Goal: Task Accomplishment & Management: Manage account settings

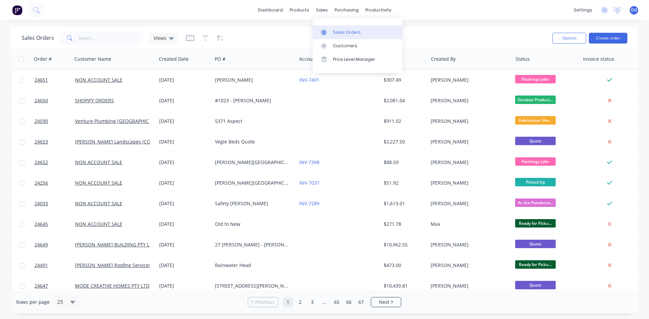
click at [340, 28] on link "Sales Orders" at bounding box center [358, 32] width 90 height 14
click at [609, 35] on button "Create order" at bounding box center [608, 38] width 39 height 11
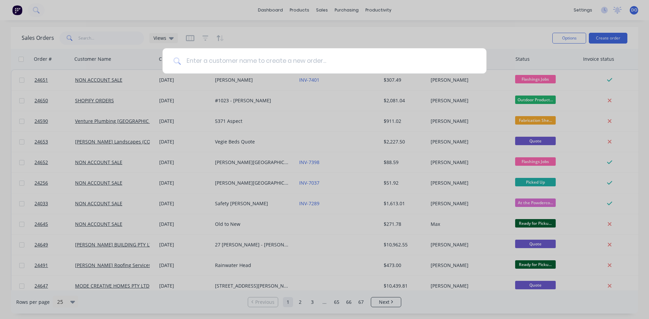
click at [271, 66] on input at bounding box center [328, 60] width 295 height 25
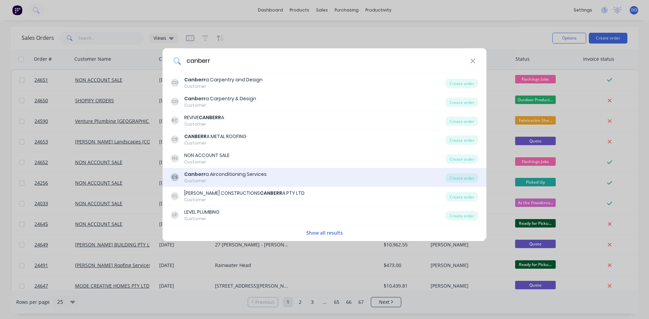
type input "canberr"
click at [286, 174] on div "CS Canberr a Airconditioning Services Customer" at bounding box center [308, 177] width 275 height 13
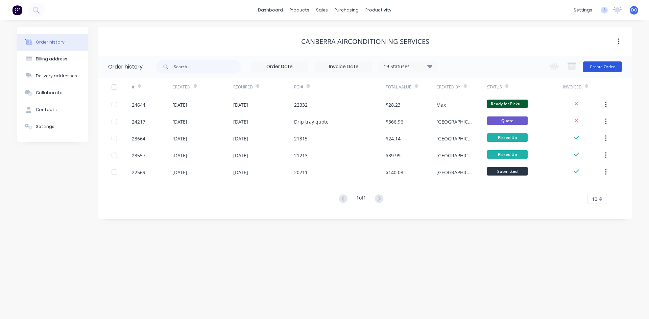
click at [596, 66] on button "Create Order" at bounding box center [602, 67] width 39 height 11
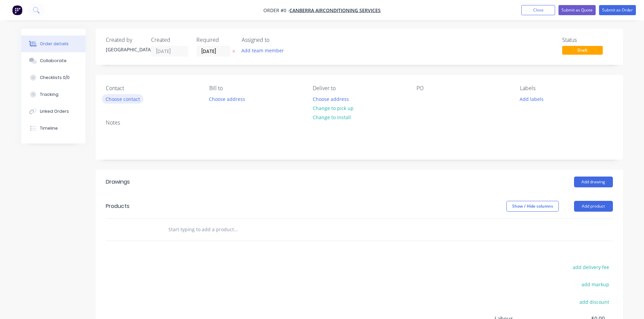
click at [113, 97] on button "Choose contact" at bounding box center [123, 98] width 42 height 9
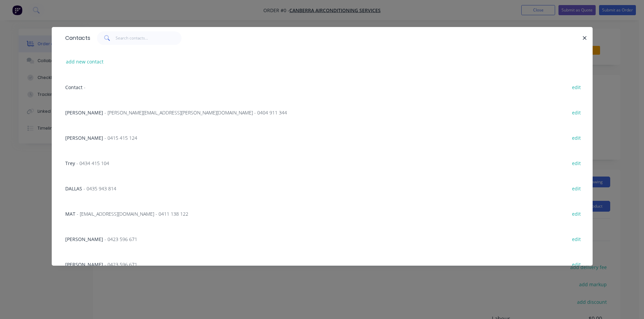
click at [77, 110] on span "[PERSON_NAME]" at bounding box center [84, 113] width 38 height 6
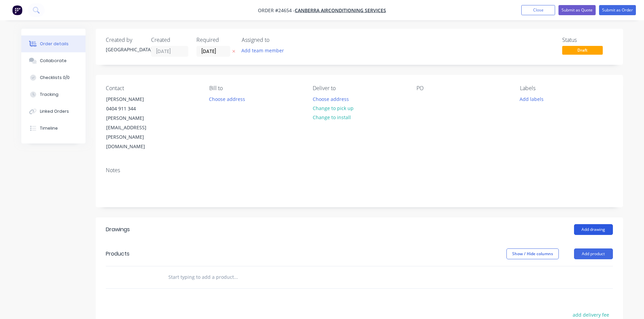
click at [598, 224] on button "Add drawing" at bounding box center [593, 229] width 39 height 11
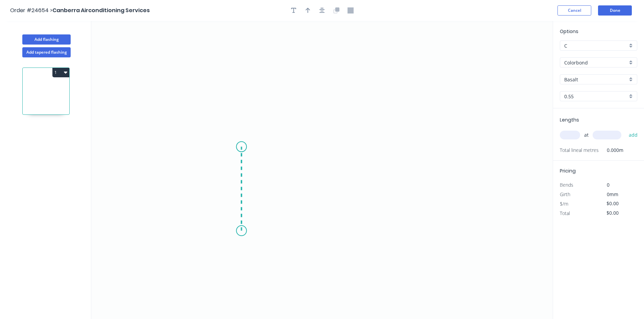
drag, startPoint x: 241, startPoint y: 231, endPoint x: 244, endPoint y: 147, distance: 84.2
click at [244, 147] on icon "0" at bounding box center [321, 170] width 461 height 299
click at [424, 151] on icon "0 ?" at bounding box center [321, 170] width 461 height 299
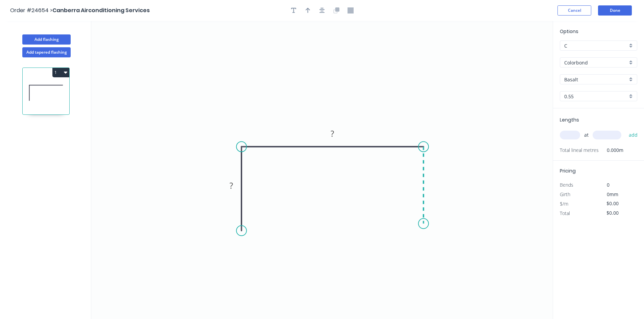
click at [418, 224] on icon "0 ? ?" at bounding box center [321, 170] width 461 height 299
drag, startPoint x: 424, startPoint y: 226, endPoint x: 424, endPoint y: 230, distance: 3.7
click at [424, 230] on circle at bounding box center [424, 229] width 10 height 10
click at [230, 185] on tspan "?" at bounding box center [231, 185] width 3 height 11
click at [331, 128] on tspan "?" at bounding box center [332, 133] width 3 height 11
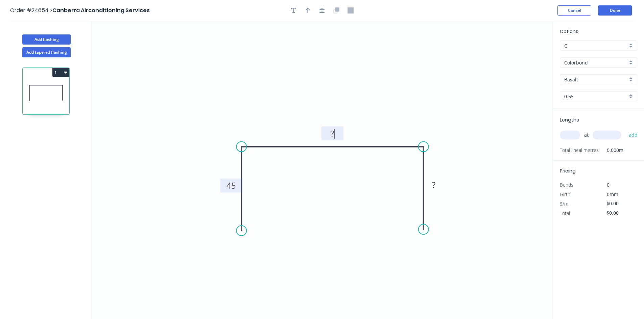
click at [336, 134] on rect at bounding box center [333, 133] width 14 height 9
click at [432, 186] on tspan "?" at bounding box center [433, 185] width 3 height 11
click at [579, 133] on input "text" at bounding box center [570, 135] width 20 height 9
type input "$25.40"
click at [294, 11] on icon "button" at bounding box center [293, 10] width 5 height 6
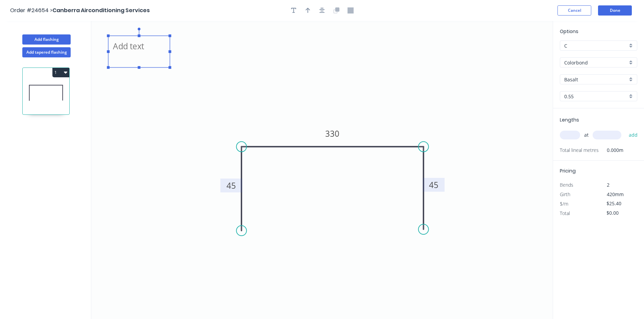
click at [130, 44] on textarea at bounding box center [139, 51] width 55 height 25
type textarea "capped 1 end"
click at [589, 79] on input "Basalt" at bounding box center [595, 79] width 63 height 7
click at [615, 78] on input "Basalt" at bounding box center [595, 79] width 63 height 7
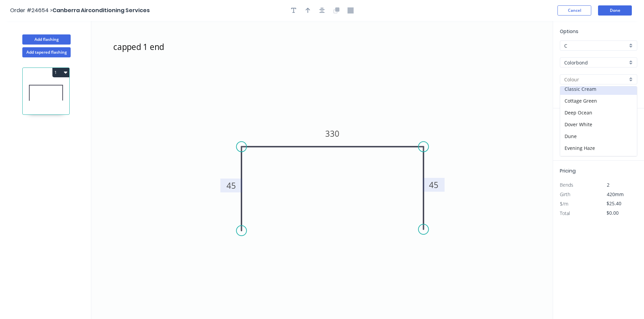
scroll to position [101, 0]
click at [602, 98] on div "Ironstone" at bounding box center [598, 98] width 77 height 12
type input "Ironstone"
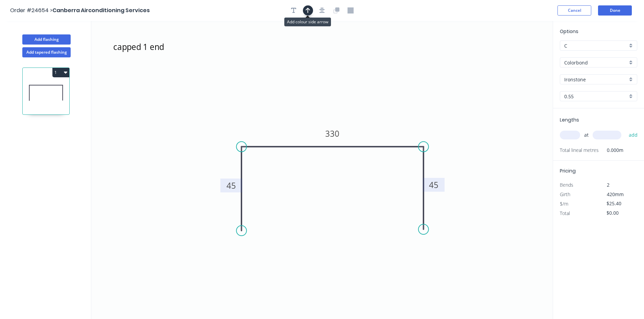
click at [310, 11] on icon "button" at bounding box center [308, 10] width 5 height 6
click at [518, 53] on icon at bounding box center [519, 47] width 6 height 22
drag, startPoint x: 518, startPoint y: 53, endPoint x: 396, endPoint y: 134, distance: 146.1
click at [397, 134] on icon at bounding box center [403, 128] width 20 height 20
click at [566, 132] on input "text" at bounding box center [570, 135] width 20 height 9
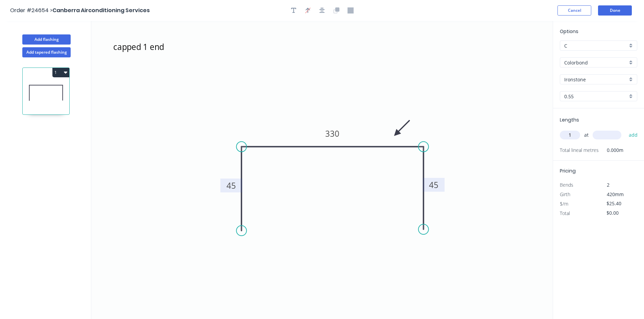
type input "1"
type input "350"
click at [625, 129] on button "add" at bounding box center [633, 134] width 16 height 11
type input "$30.48"
click at [617, 6] on button "Done" at bounding box center [615, 10] width 34 height 10
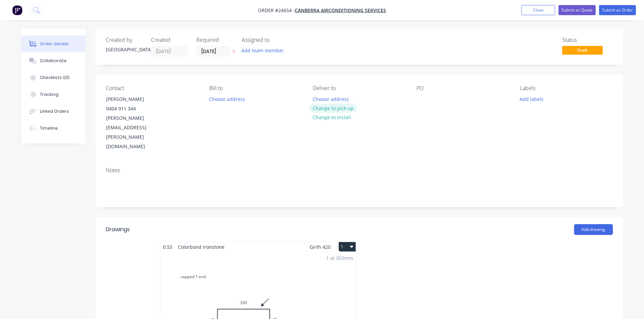
click at [351, 110] on button "Change to pick up" at bounding box center [333, 108] width 48 height 9
click at [420, 93] on div "PO" at bounding box center [463, 118] width 93 height 67
click at [422, 97] on div at bounding box center [422, 99] width 11 height 10
click at [481, 224] on div "Add drawing" at bounding box center [412, 229] width 399 height 11
click at [536, 96] on button "Add labels" at bounding box center [531, 98] width 31 height 9
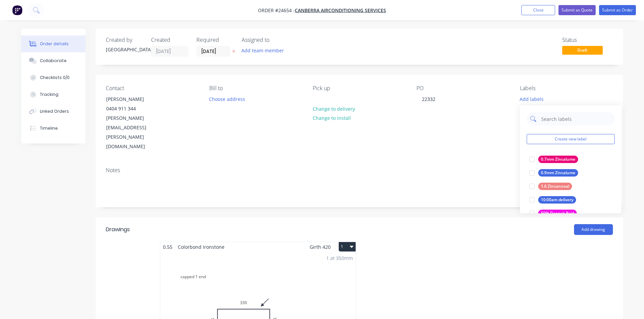
drag, startPoint x: 550, startPoint y: 115, endPoint x: 554, endPoint y: 115, distance: 4.4
click at [550, 115] on input "text" at bounding box center [576, 119] width 71 height 14
type input "iron"
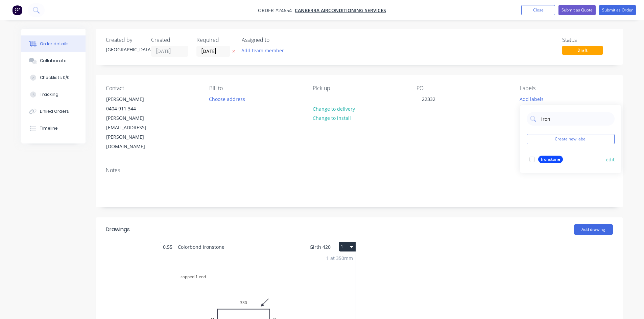
drag, startPoint x: 536, startPoint y: 158, endPoint x: 540, endPoint y: 158, distance: 3.7
click at [538, 158] on div at bounding box center [532, 160] width 14 height 14
drag, startPoint x: 537, startPoint y: 200, endPoint x: 538, endPoint y: 203, distance: 3.8
click at [538, 224] on div "Add drawing" at bounding box center [412, 229] width 399 height 11
click at [614, 11] on button "Submit as Order" at bounding box center [617, 10] width 37 height 10
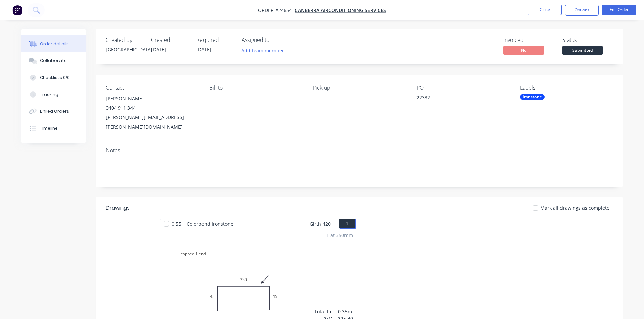
click at [600, 50] on span "Submitted" at bounding box center [582, 50] width 41 height 8
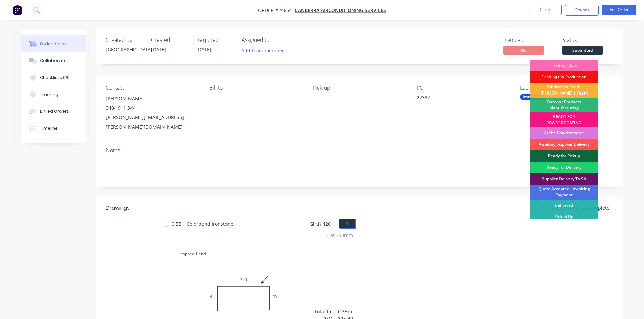
click at [558, 66] on div "Flashings Jobs" at bounding box center [564, 65] width 68 height 11
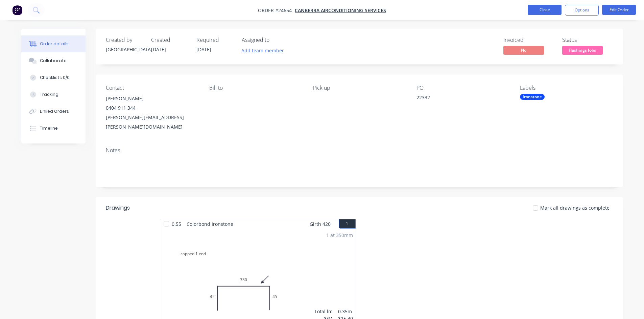
click at [537, 9] on button "Close" at bounding box center [545, 10] width 34 height 10
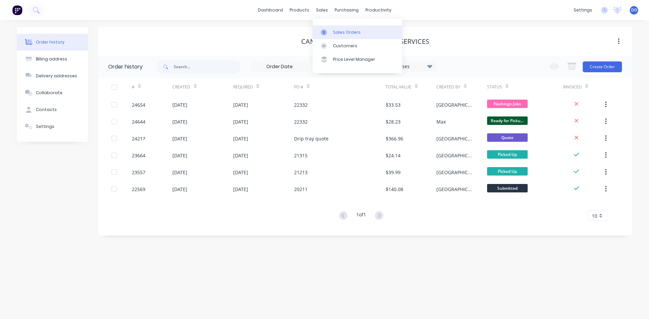
click at [333, 33] on div "Sales Orders" at bounding box center [347, 32] width 28 height 6
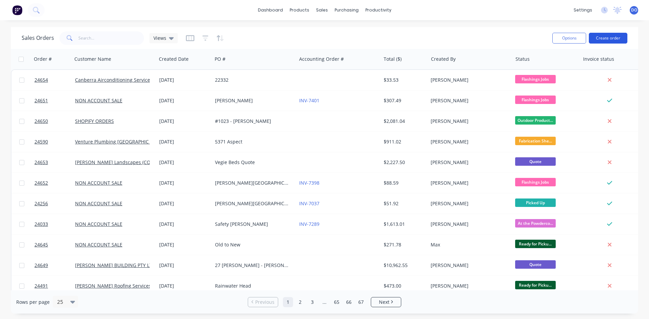
click at [596, 33] on button "Create order" at bounding box center [608, 38] width 39 height 11
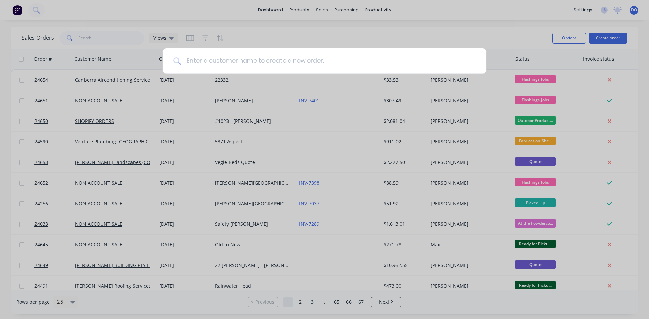
click at [194, 55] on input at bounding box center [328, 60] width 295 height 25
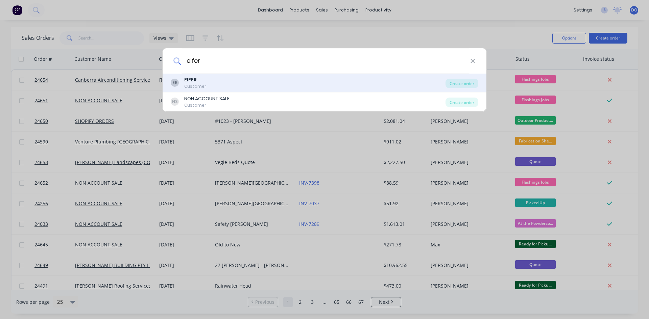
type input "eifer"
click at [240, 85] on div "EE EIFER Customer" at bounding box center [308, 82] width 275 height 13
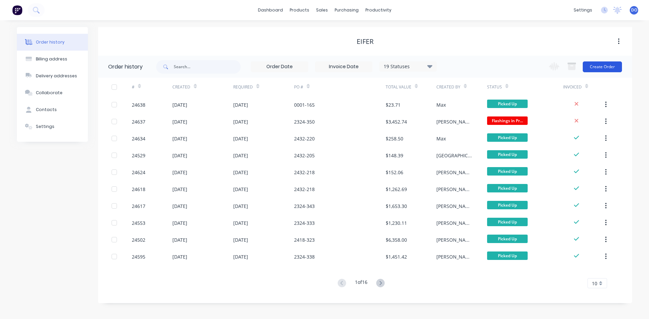
click at [600, 66] on button "Create Order" at bounding box center [602, 67] width 39 height 11
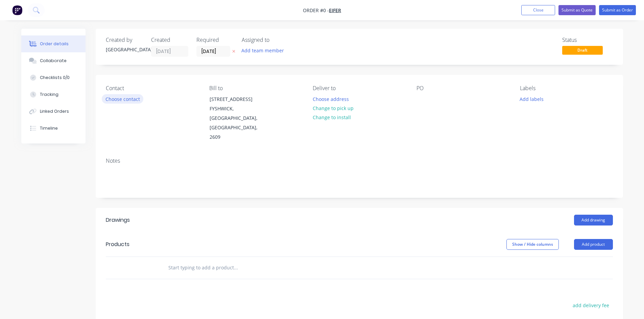
click at [130, 103] on button "Choose contact" at bounding box center [123, 98] width 42 height 9
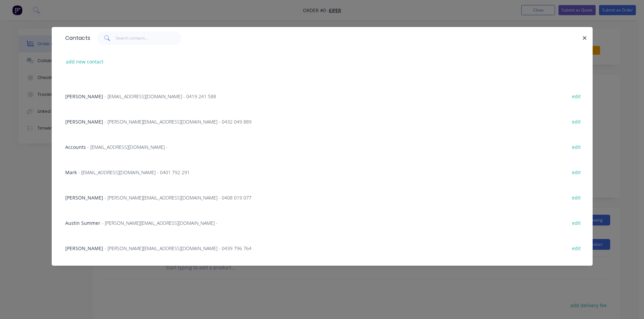
scroll to position [169, 0]
click at [76, 198] on span "[PERSON_NAME]" at bounding box center [84, 197] width 38 height 6
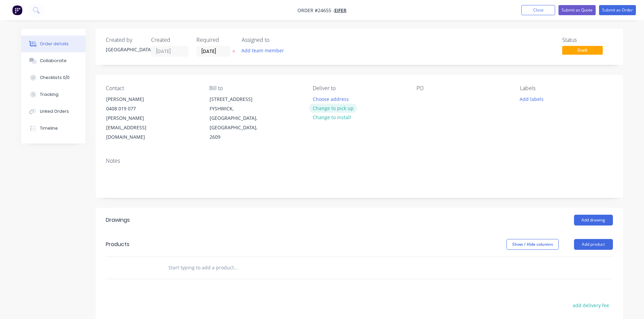
click at [323, 107] on button "Change to pick up" at bounding box center [333, 108] width 48 height 9
click at [424, 98] on div at bounding box center [422, 99] width 11 height 10
click at [594, 215] on button "Add drawing" at bounding box center [593, 220] width 39 height 11
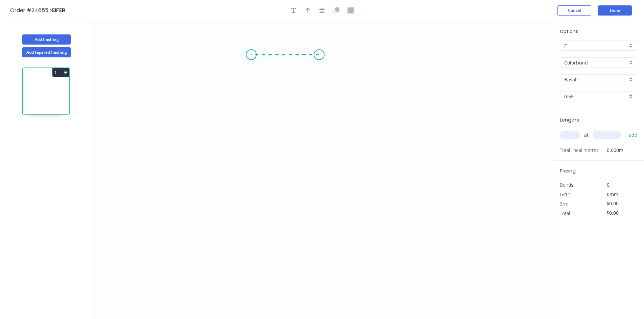
drag, startPoint x: 319, startPoint y: 55, endPoint x: 251, endPoint y: 55, distance: 68.0
click at [251, 55] on icon "0" at bounding box center [321, 170] width 461 height 299
click at [252, 169] on icon "0 ?" at bounding box center [321, 170] width 461 height 299
click at [339, 169] on icon "0 ? ?" at bounding box center [321, 170] width 461 height 299
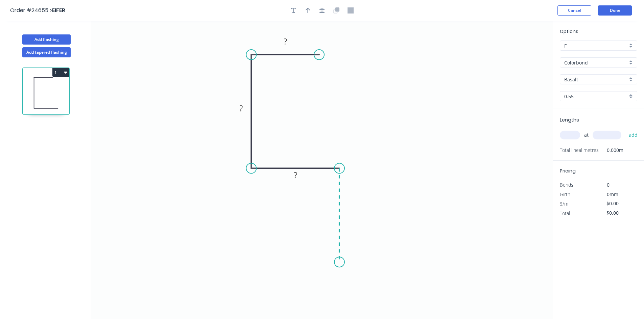
click at [341, 263] on icon "0 ? ? ?" at bounding box center [321, 170] width 461 height 299
click at [346, 275] on div "Crush & Fold" at bounding box center [374, 273] width 68 height 14
click at [355, 287] on div "Flip bend" at bounding box center [374, 286] width 68 height 14
click at [350, 216] on tspan "?" at bounding box center [349, 212] width 3 height 11
click at [565, 127] on div "at add" at bounding box center [599, 135] width 79 height 18
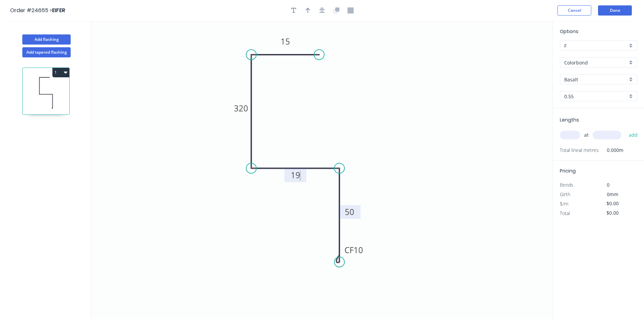
type input "$18.86"
click at [567, 134] on input "text" at bounding box center [570, 135] width 20 height 9
type input "2"
type input "6500"
click at [625, 129] on button "add" at bounding box center [633, 134] width 16 height 11
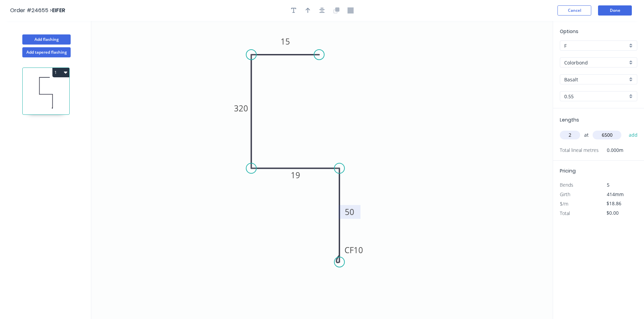
type input "$245.18"
click at [307, 13] on icon "button" at bounding box center [308, 10] width 5 height 6
click at [519, 53] on icon at bounding box center [519, 47] width 6 height 22
drag, startPoint x: 519, startPoint y: 53, endPoint x: 351, endPoint y: 108, distance: 176.6
click at [351, 108] on icon at bounding box center [359, 101] width 20 height 20
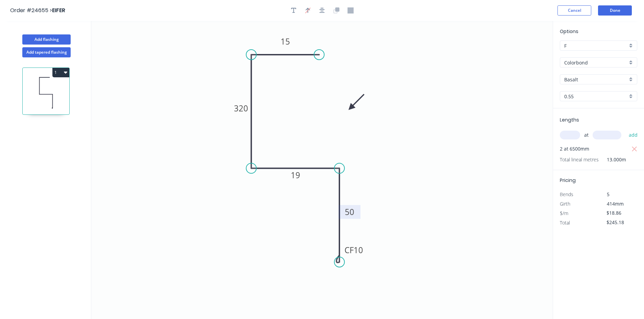
click at [622, 76] on input "Basalt" at bounding box center [595, 79] width 63 height 7
click at [575, 142] on div "Monument" at bounding box center [598, 145] width 77 height 12
type input "Monument"
click at [611, 7] on button "Done" at bounding box center [615, 10] width 34 height 10
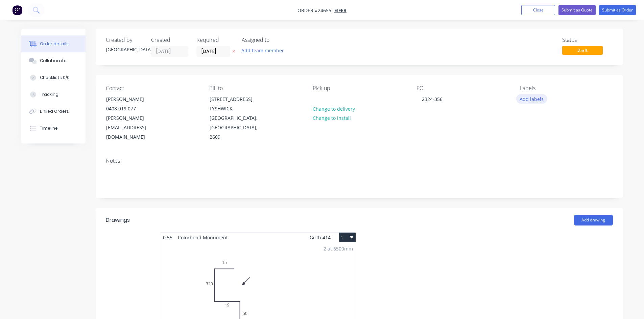
click at [538, 102] on button "Add labels" at bounding box center [531, 98] width 31 height 9
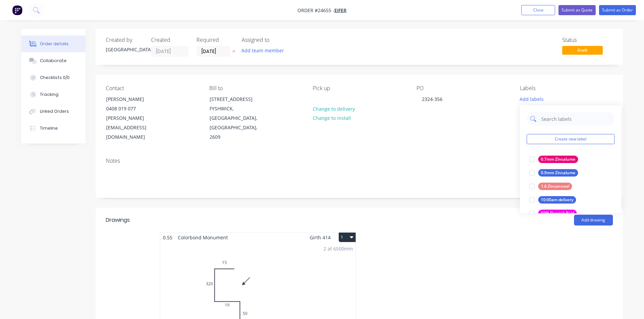
click at [543, 121] on input "text" at bounding box center [576, 119] width 71 height 14
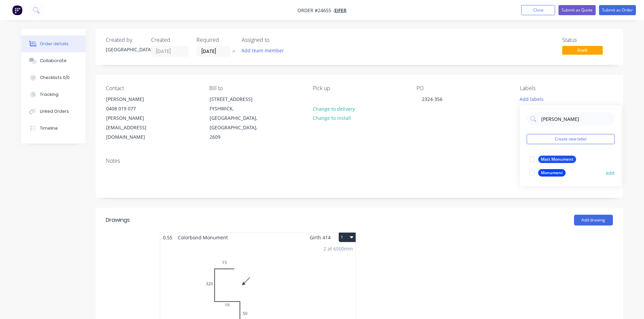
type input "[PERSON_NAME]"
click at [560, 173] on div "Monument" at bounding box center [551, 172] width 27 height 7
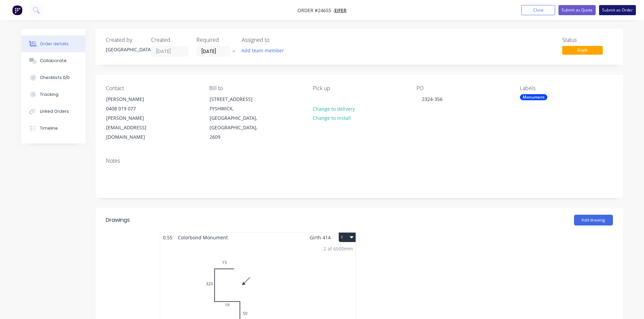
click at [604, 8] on button "Submit as Order" at bounding box center [617, 10] width 37 height 10
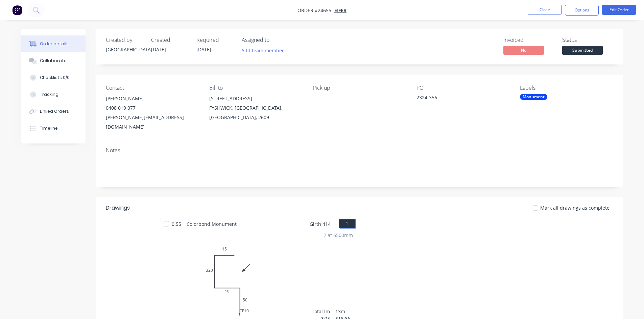
click at [578, 45] on div "Submitted" at bounding box center [582, 39] width 25 height 13
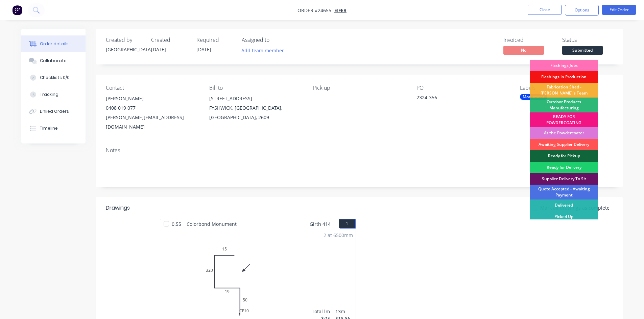
click at [578, 48] on span "Submitted" at bounding box center [582, 50] width 41 height 8
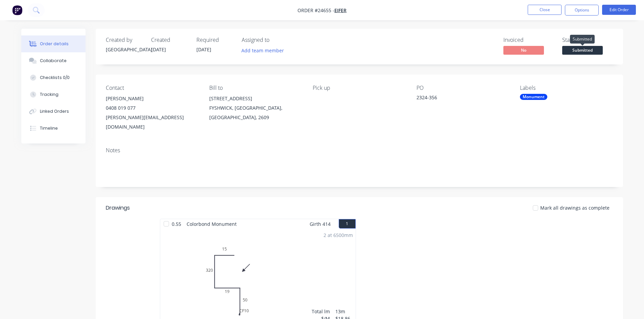
click at [578, 50] on span "Submitted" at bounding box center [582, 50] width 41 height 8
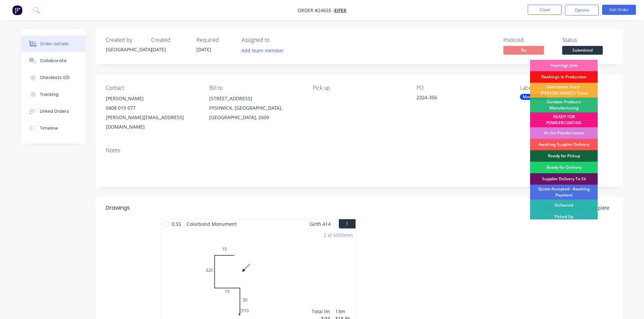
click at [571, 63] on div "Flashings Jobs" at bounding box center [564, 65] width 68 height 11
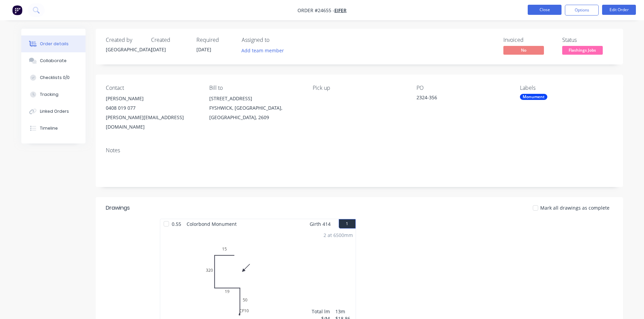
click at [541, 9] on button "Close" at bounding box center [545, 10] width 34 height 10
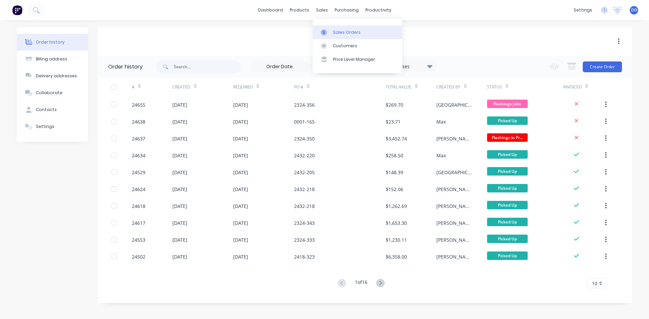
click at [328, 31] on div at bounding box center [326, 32] width 10 height 6
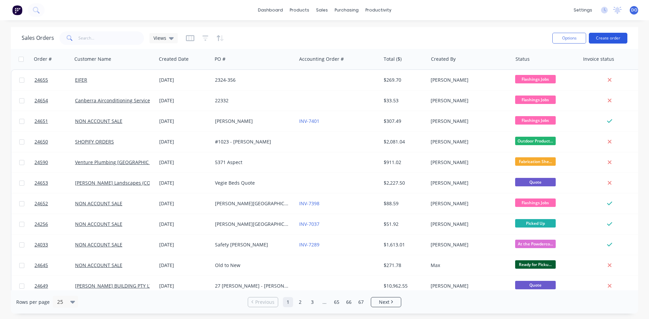
click at [620, 43] on button "Create order" at bounding box center [608, 38] width 39 height 11
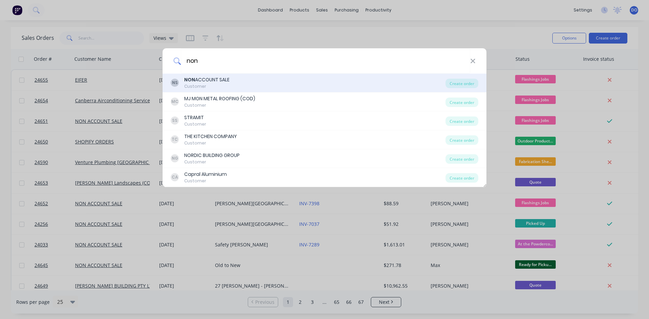
type input "non"
click at [203, 81] on div "NON ACCOUNT SALE" at bounding box center [206, 79] width 45 height 7
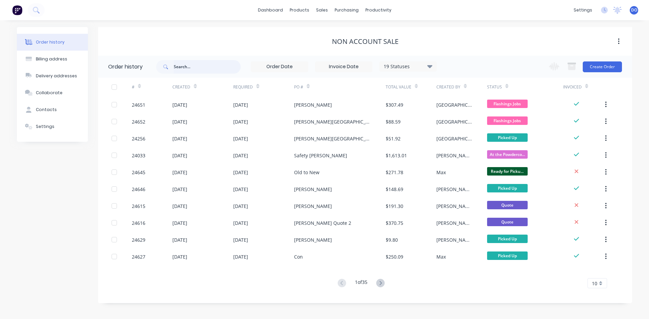
click at [201, 69] on input "text" at bounding box center [207, 67] width 67 height 14
type input "old to new"
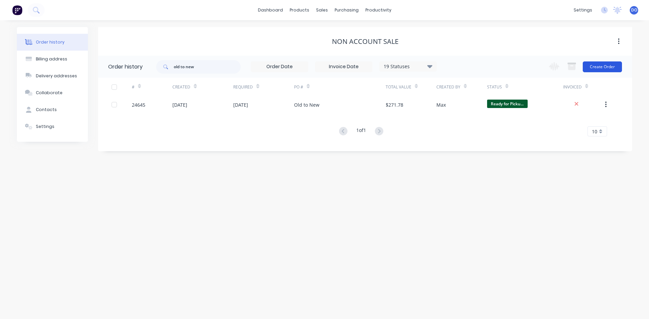
click at [595, 67] on button "Create Order" at bounding box center [602, 67] width 39 height 11
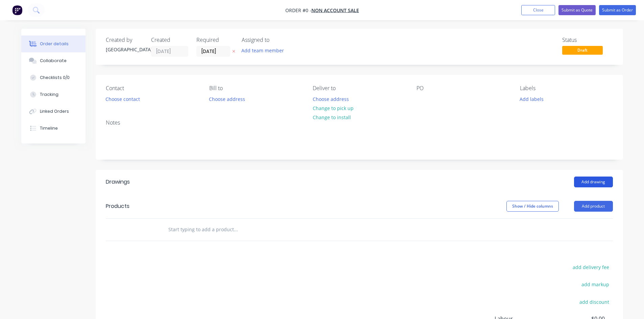
click at [593, 182] on button "Add drawing" at bounding box center [593, 182] width 39 height 11
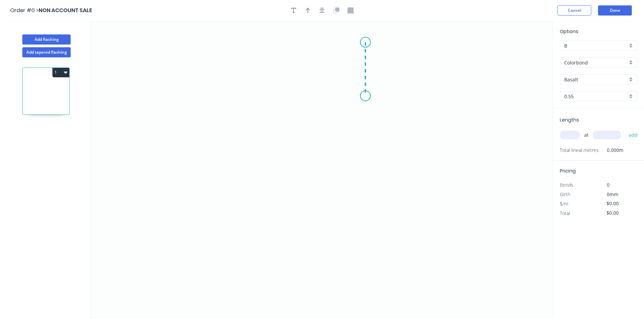
drag, startPoint x: 365, startPoint y: 42, endPoint x: 367, endPoint y: 96, distance: 53.8
click at [367, 96] on icon "0" at bounding box center [321, 170] width 461 height 299
click at [256, 92] on icon "0 ?" at bounding box center [321, 170] width 461 height 299
click at [261, 203] on icon "0 ? ?" at bounding box center [321, 170] width 461 height 299
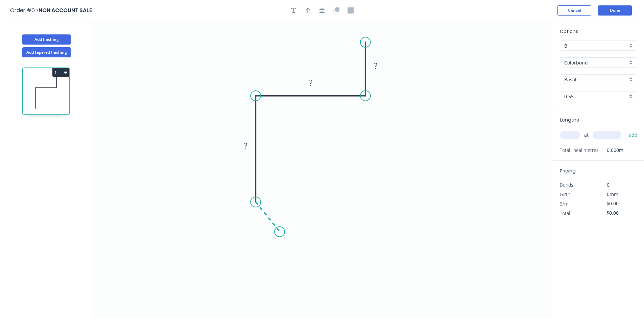
click at [280, 232] on icon "0 ? ? ?" at bounding box center [321, 170] width 461 height 299
click at [374, 62] on tspan "?" at bounding box center [375, 65] width 3 height 11
click at [307, 81] on rect at bounding box center [311, 82] width 14 height 9
click at [283, 210] on div "Hide angle" at bounding box center [309, 212] width 68 height 14
type input "$22.59"
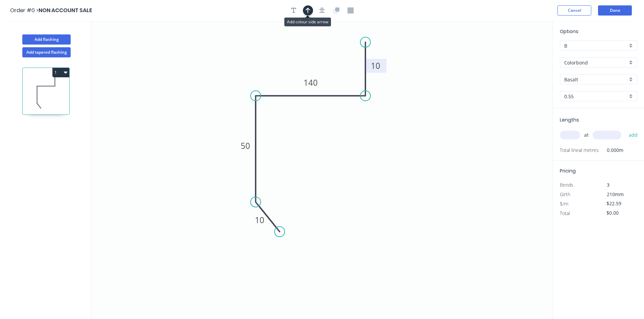
click at [307, 6] on button "button" at bounding box center [308, 10] width 10 height 10
drag, startPoint x: 520, startPoint y: 53, endPoint x: 484, endPoint y: 55, distance: 35.9
click at [483, 57] on icon "0 10 50 140 10" at bounding box center [321, 170] width 461 height 299
drag, startPoint x: 518, startPoint y: 56, endPoint x: 209, endPoint y: 65, distance: 308.8
click at [209, 65] on icon at bounding box center [204, 60] width 20 height 20
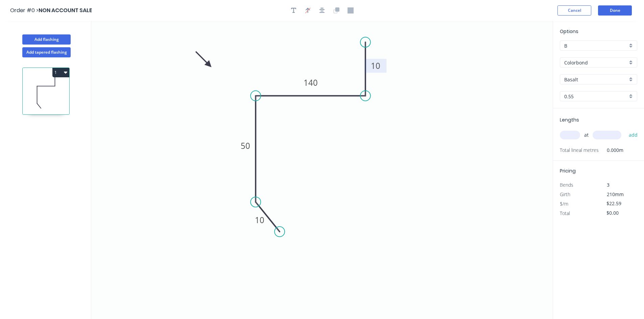
click at [576, 137] on input "text" at bounding box center [570, 135] width 20 height 9
type input "2"
type input "3000"
click at [625, 129] on button "add" at bounding box center [633, 134] width 16 height 11
type input "$135.54"
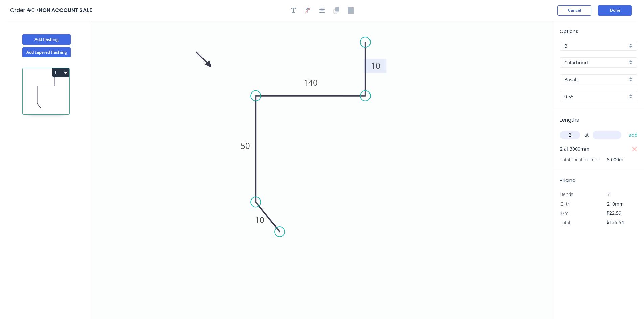
type input "2"
type input "1000"
click at [625, 129] on button "add" at bounding box center [633, 134] width 16 height 11
type input "$189.76"
click at [597, 79] on input "Basalt" at bounding box center [595, 79] width 63 height 7
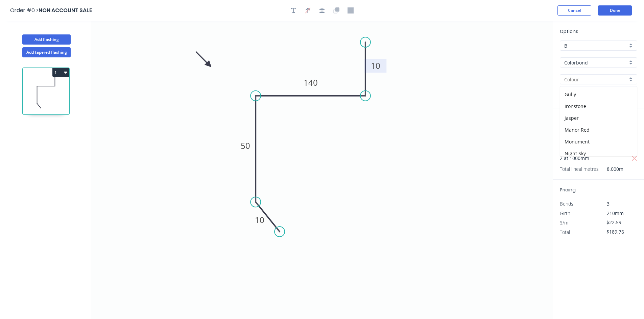
scroll to position [101, 0]
click at [596, 133] on div "Monument" at bounding box center [598, 133] width 77 height 12
type input "Monument"
click at [624, 5] on header "Order #0 > NON ACCOUNT SALE Cancel Done" at bounding box center [322, 10] width 644 height 21
click at [624, 8] on button "Done" at bounding box center [615, 10] width 34 height 10
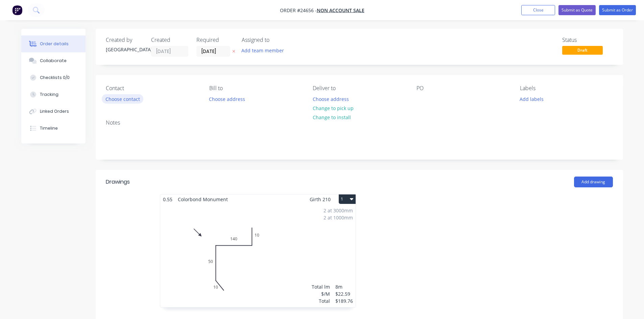
click at [130, 99] on button "Choose contact" at bounding box center [123, 98] width 42 height 9
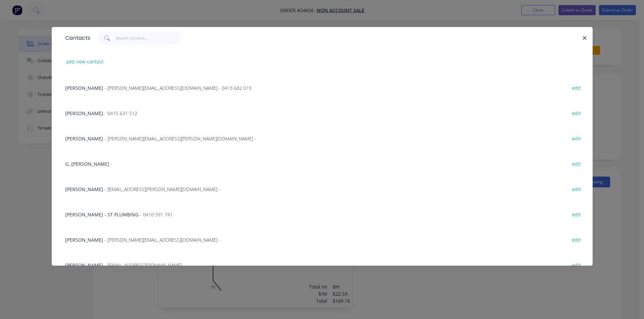
scroll to position [1521, 0]
click at [137, 41] on input "text" at bounding box center [149, 38] width 66 height 14
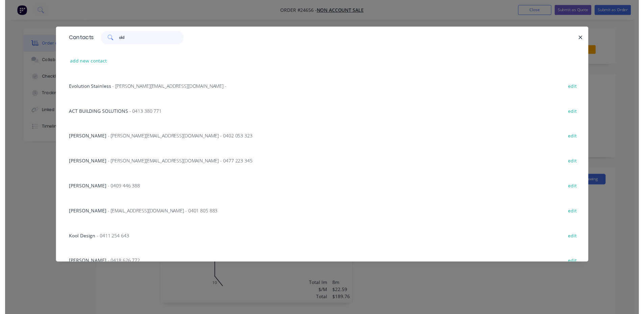
scroll to position [0, 0]
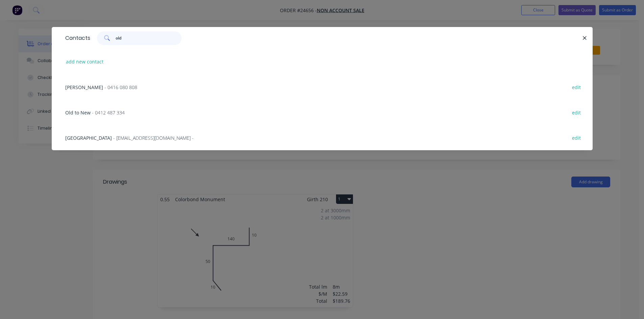
type input "old"
click at [105, 107] on div "Old to New - 0412 487 334 edit" at bounding box center [322, 112] width 521 height 25
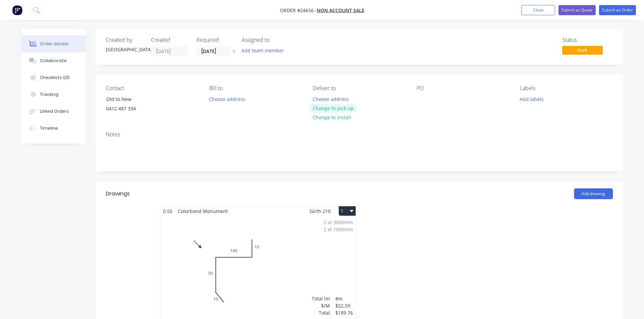
click at [344, 106] on button "Change to pick up" at bounding box center [333, 108] width 48 height 9
click at [419, 98] on div at bounding box center [422, 99] width 11 height 10
click at [624, 9] on button "Submit as Order" at bounding box center [617, 10] width 37 height 10
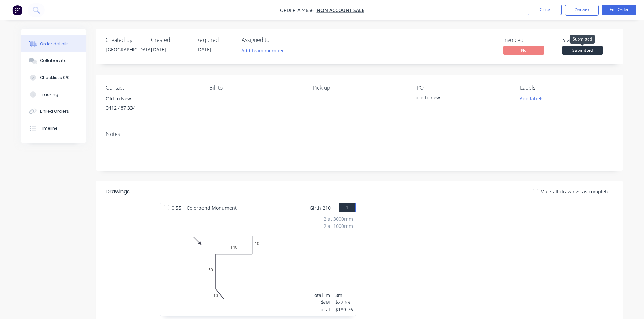
click at [588, 50] on span "Submitted" at bounding box center [582, 50] width 41 height 8
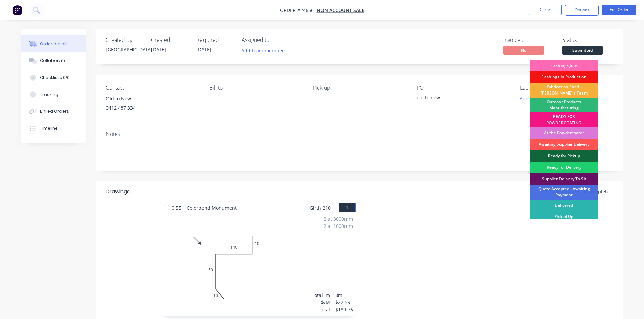
click at [577, 64] on div "Flashings Jobs" at bounding box center [564, 65] width 68 height 11
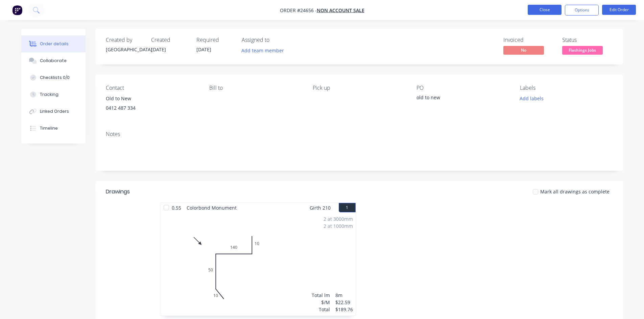
click at [541, 7] on button "Close" at bounding box center [545, 10] width 34 height 10
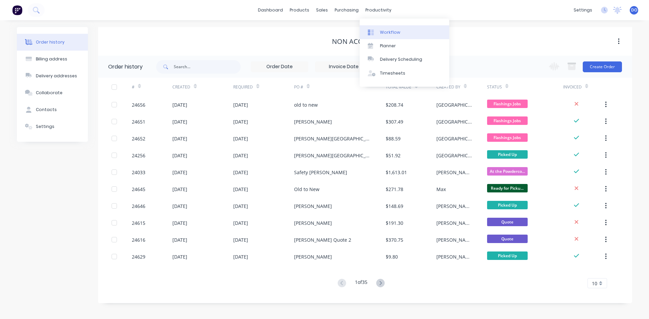
click at [394, 34] on div "Workflow" at bounding box center [390, 32] width 20 height 6
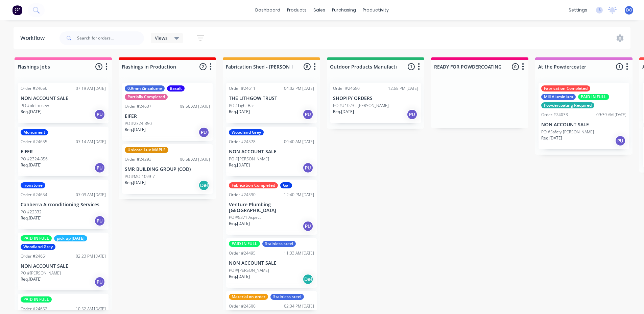
click at [377, 98] on p "SHOPIFY ORDERS" at bounding box center [375, 99] width 85 height 6
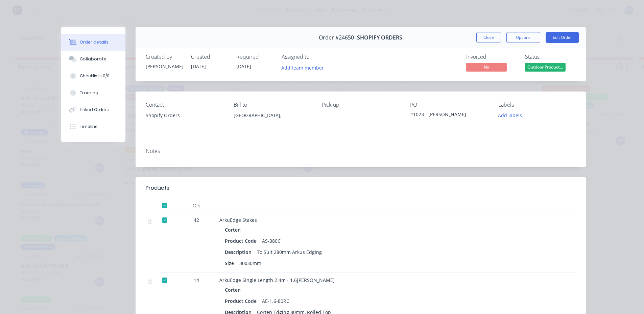
click at [473, 41] on div "Order #24650 - SHOPIFY ORDERS Close Options Edit Order" at bounding box center [361, 37] width 450 height 21
click at [477, 38] on button "Close" at bounding box center [488, 37] width 25 height 11
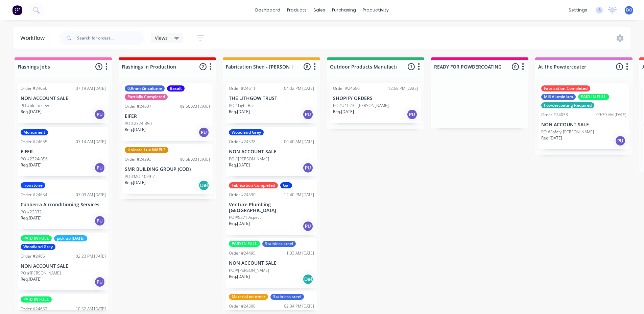
click at [262, 202] on p "Venture Plumbing [GEOGRAPHIC_DATA]" at bounding box center [271, 207] width 85 height 11
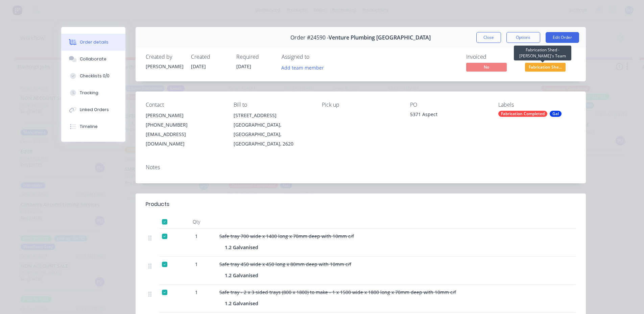
click at [550, 65] on span "Fabrication She..." at bounding box center [545, 67] width 41 height 8
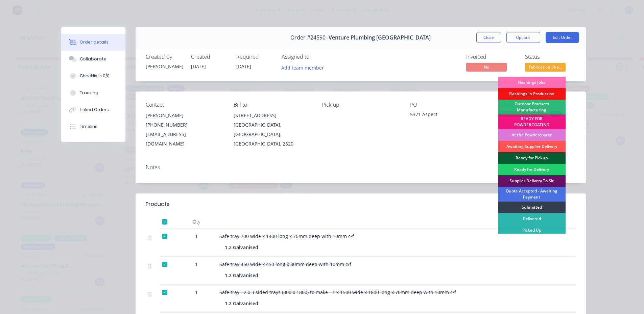
click at [517, 158] on div "Ready for Pickup" at bounding box center [532, 157] width 68 height 11
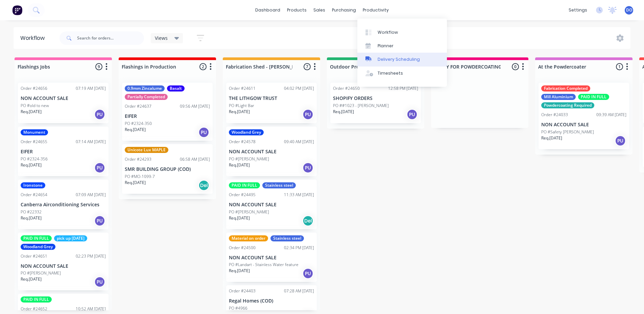
click at [390, 60] on div "Delivery Scheduling" at bounding box center [399, 59] width 42 height 6
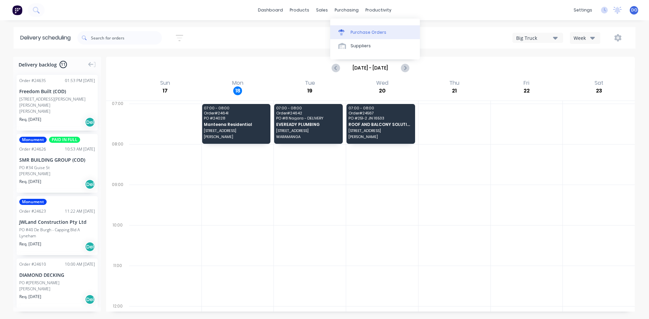
click at [350, 30] on link "Purchase Orders" at bounding box center [375, 32] width 90 height 14
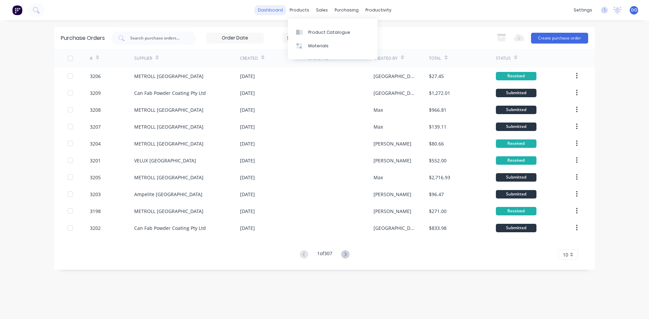
click at [281, 11] on link "dashboard" at bounding box center [271, 10] width 32 height 10
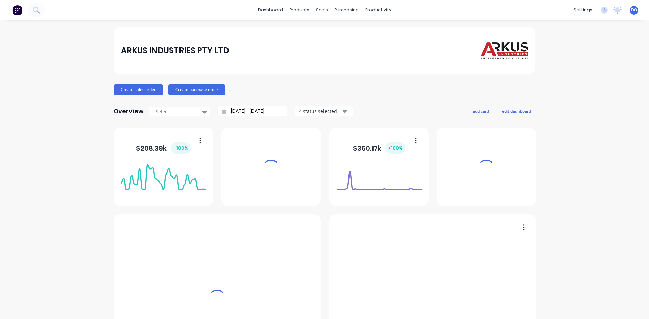
click at [320, 8] on div "sales" at bounding box center [322, 10] width 19 height 10
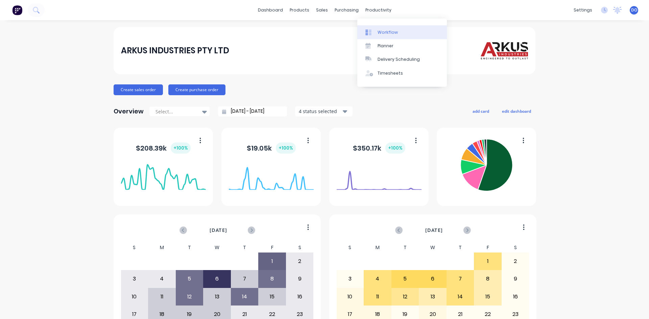
click at [378, 34] on div "Workflow" at bounding box center [388, 32] width 20 height 6
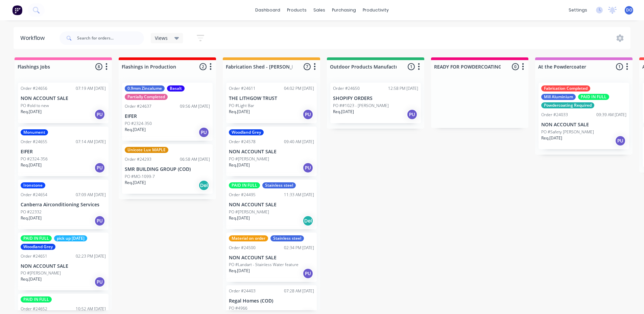
click at [271, 112] on div "Req. [DATE] PU" at bounding box center [271, 114] width 85 height 11
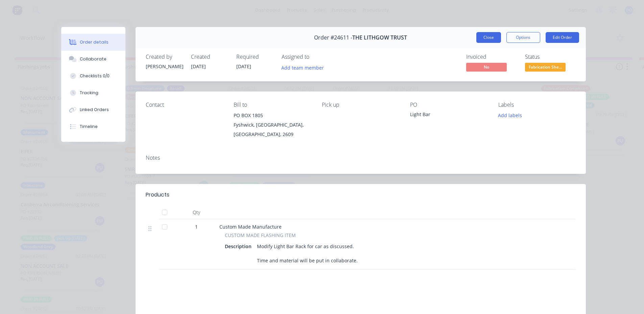
click at [486, 39] on button "Close" at bounding box center [488, 37] width 25 height 11
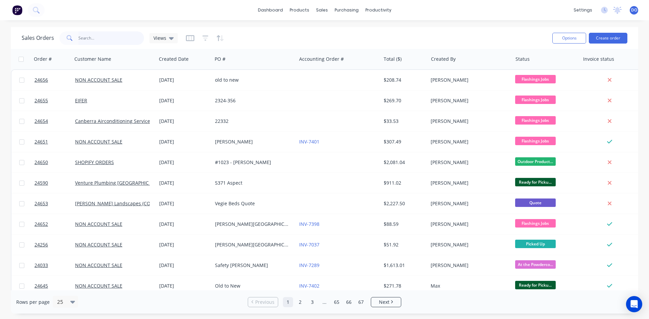
click at [105, 35] on input "text" at bounding box center [111, 38] width 66 height 14
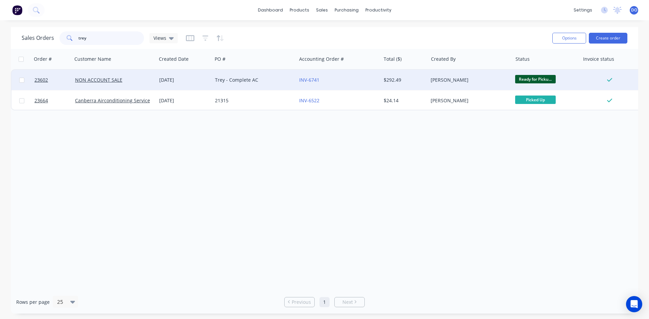
type input "trey"
click at [241, 76] on div "Trey - Complete AC" at bounding box center [254, 80] width 84 height 20
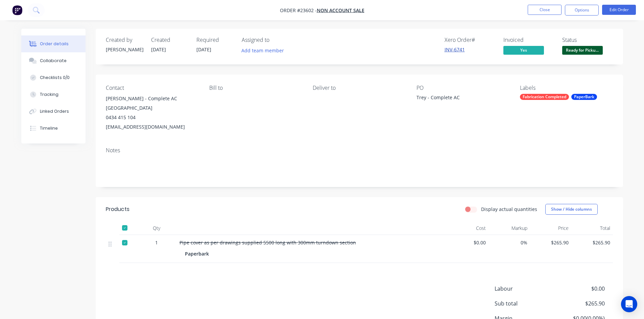
click at [448, 48] on link "INV-6741" at bounding box center [455, 49] width 20 height 6
click at [570, 101] on div "Labels Fabrication Completed PaperBark" at bounding box center [566, 108] width 93 height 47
click at [570, 99] on div "Fabrication Completed PaperBark" at bounding box center [566, 97] width 93 height 6
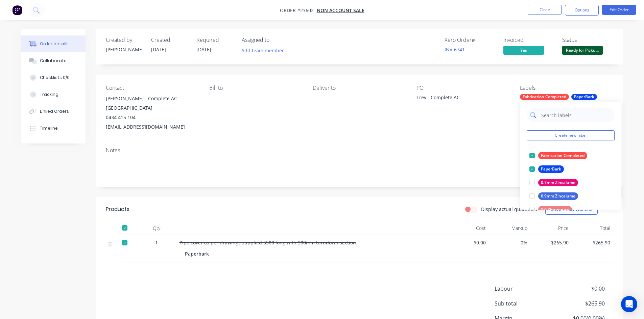
click at [570, 114] on input "text" at bounding box center [576, 116] width 71 height 14
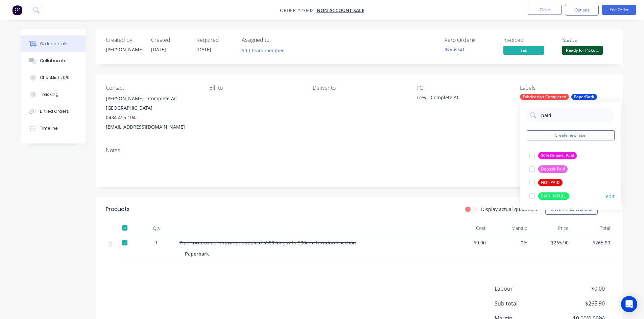
type input "paid"
click at [552, 197] on div "PAID IN FULL" at bounding box center [553, 196] width 31 height 7
